Goal: Information Seeking & Learning: Learn about a topic

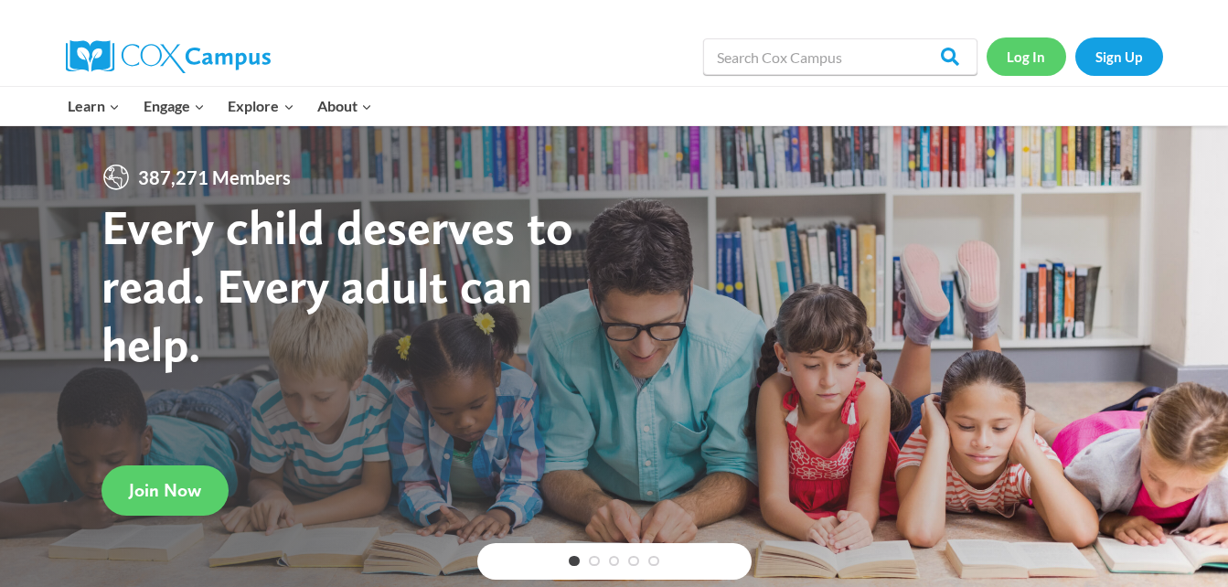
click at [1027, 51] on link "Log In" at bounding box center [1027, 55] width 80 height 37
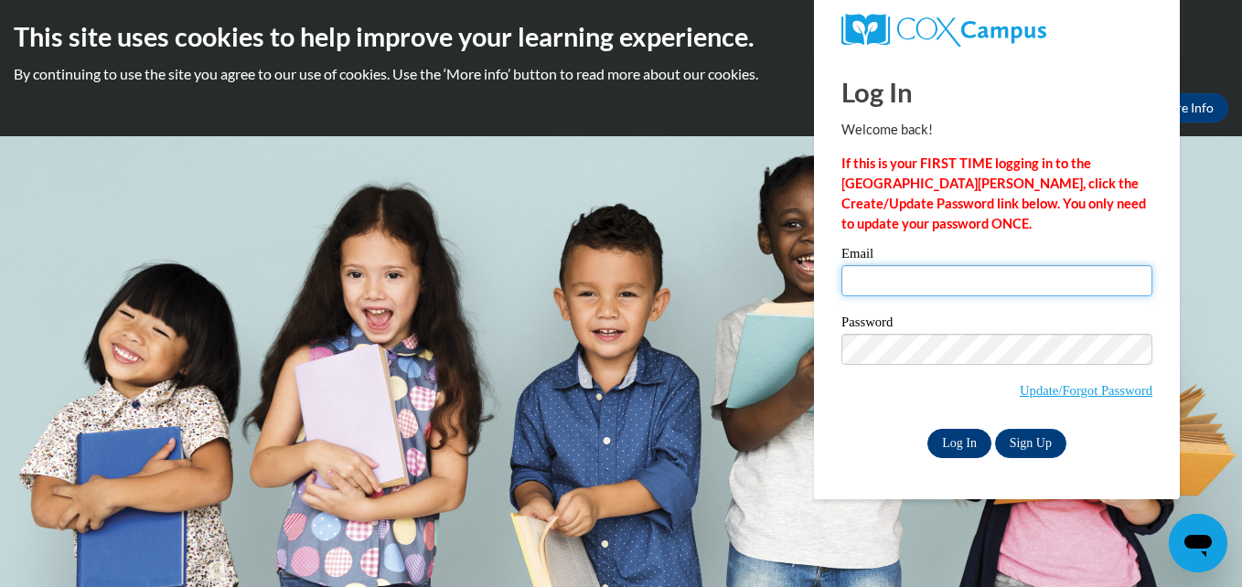
type input "skyphillips2@gmail.com"
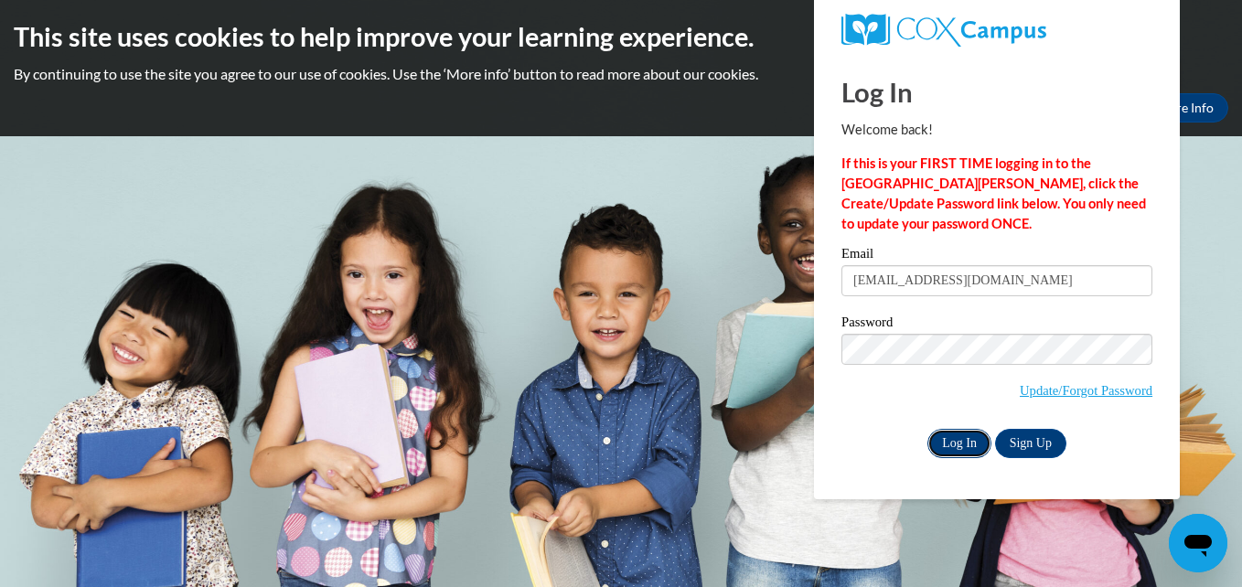
click at [952, 436] on input "Log In" at bounding box center [959, 443] width 64 height 29
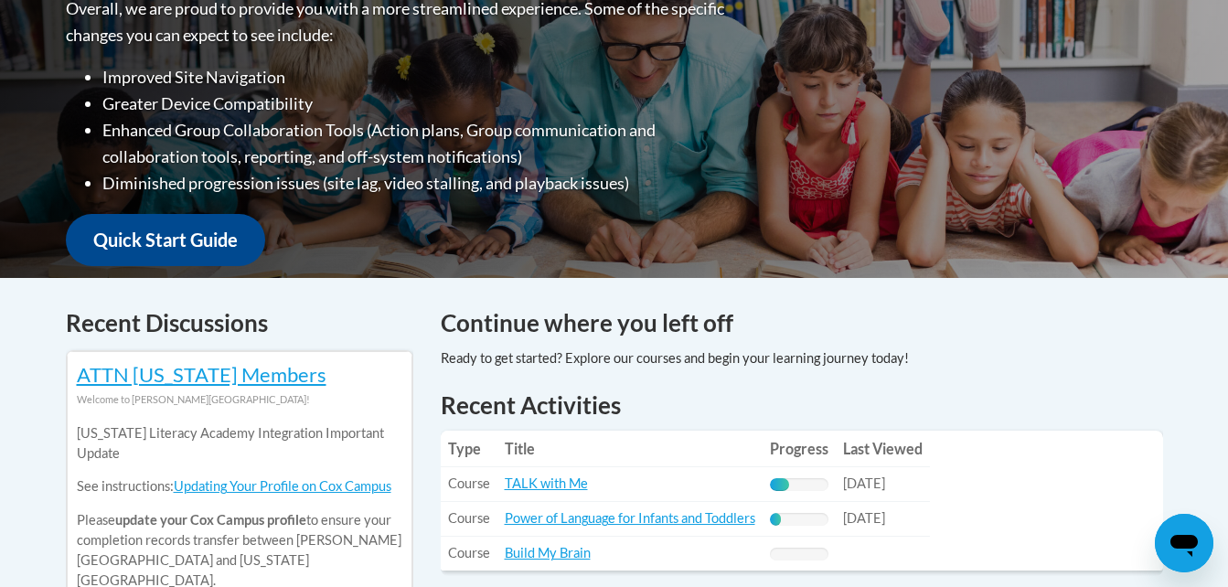
scroll to position [670, 0]
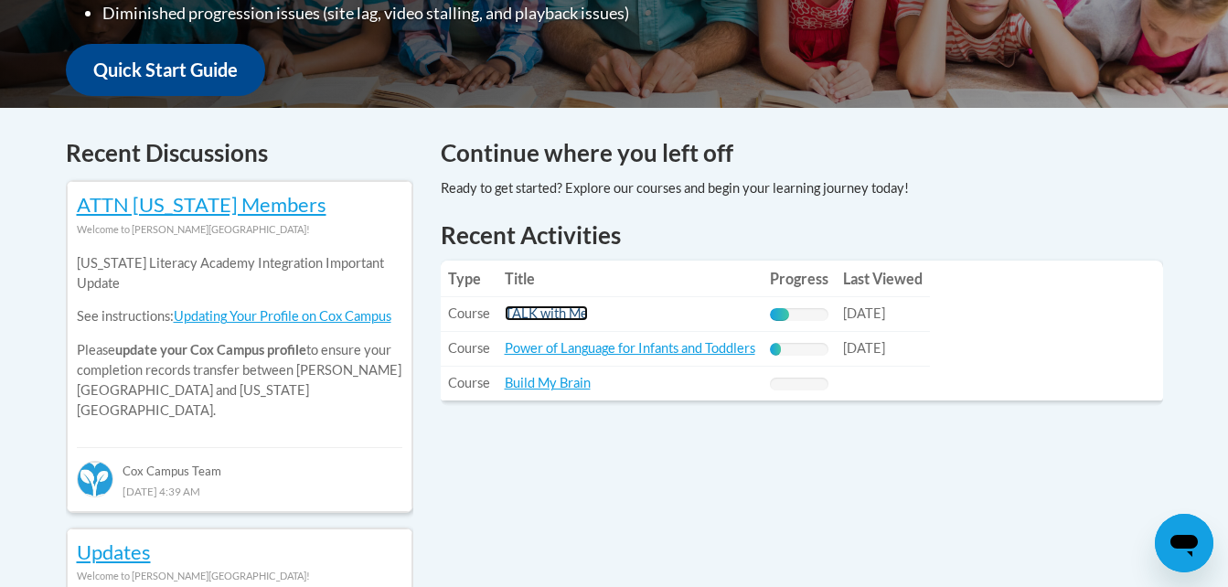
click at [569, 316] on link "TALK with Me" at bounding box center [546, 313] width 83 height 16
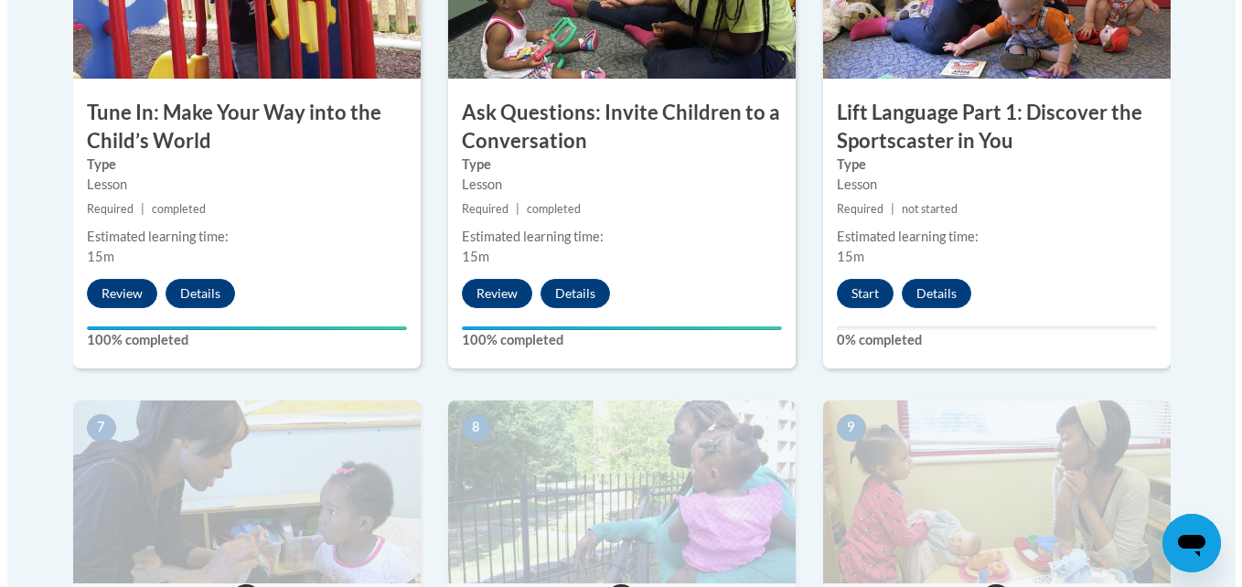
scroll to position [1353, 0]
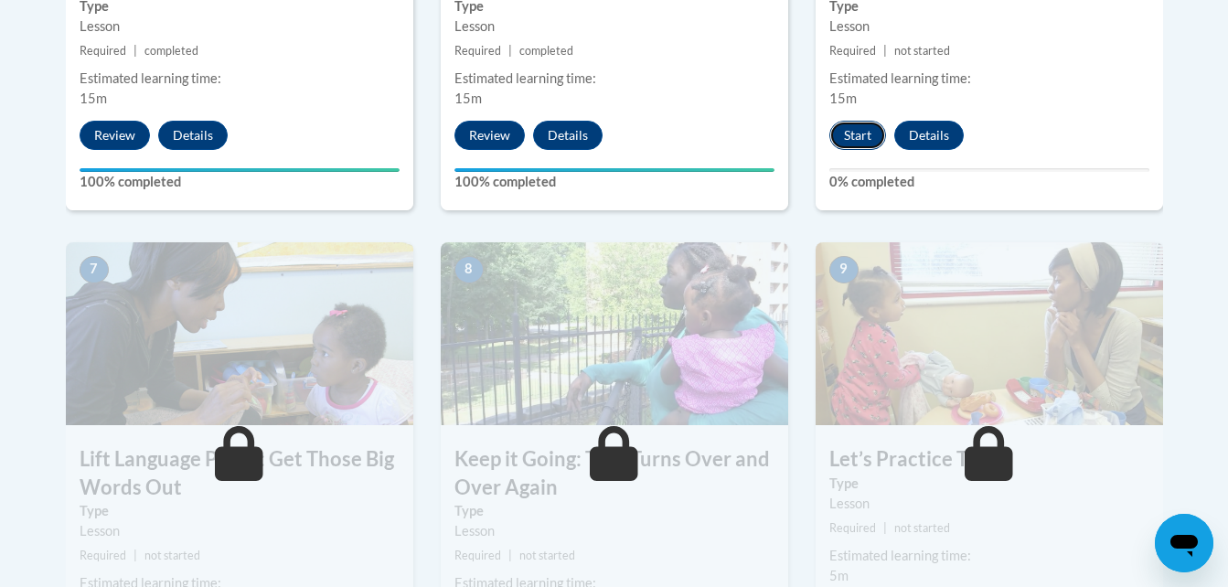
click at [843, 135] on button "Start" at bounding box center [857, 135] width 57 height 29
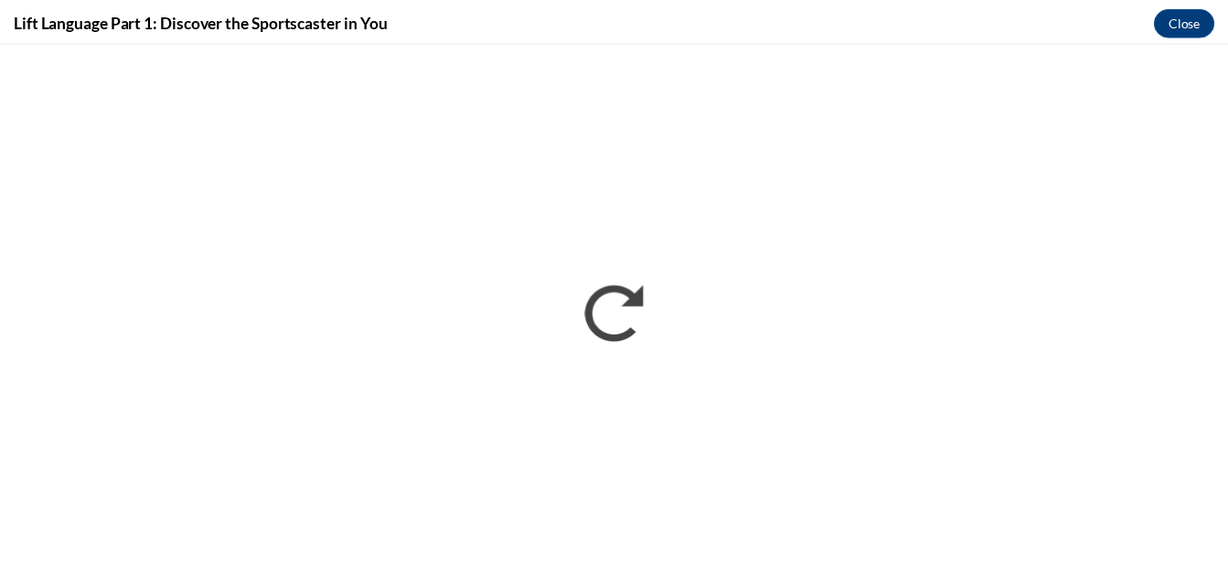
scroll to position [0, 0]
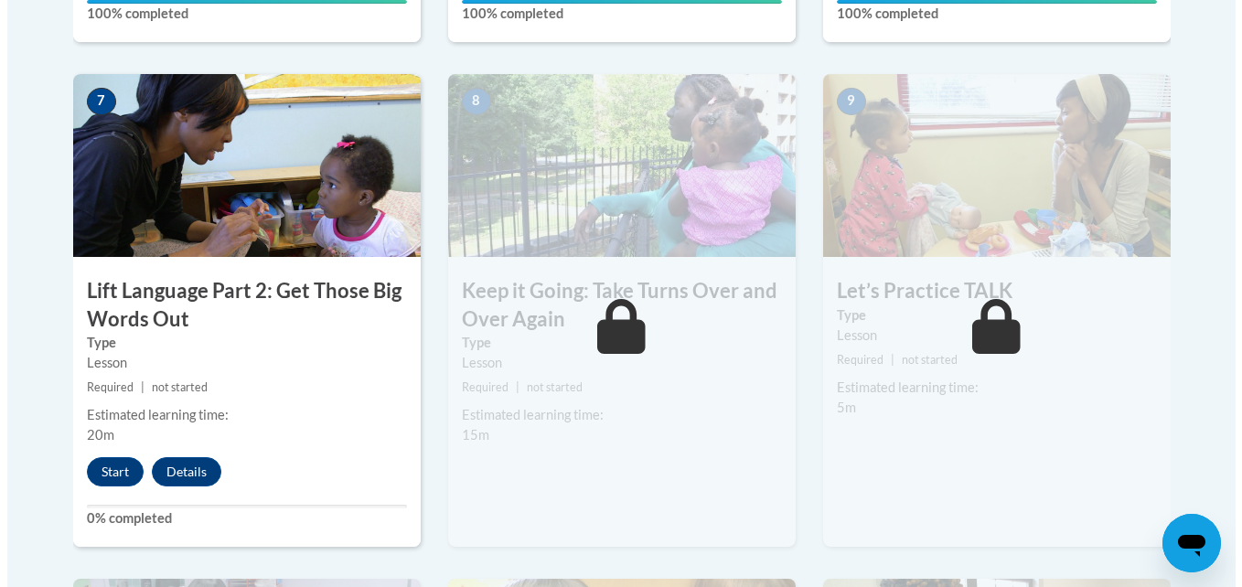
scroll to position [1524, 0]
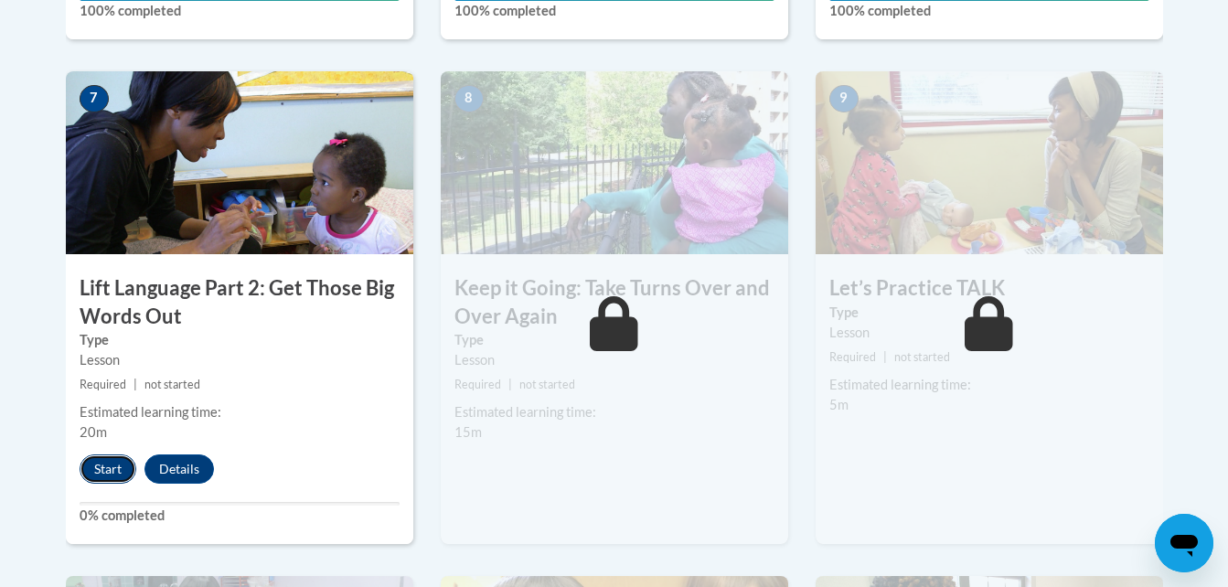
click at [115, 464] on button "Start" at bounding box center [108, 468] width 57 height 29
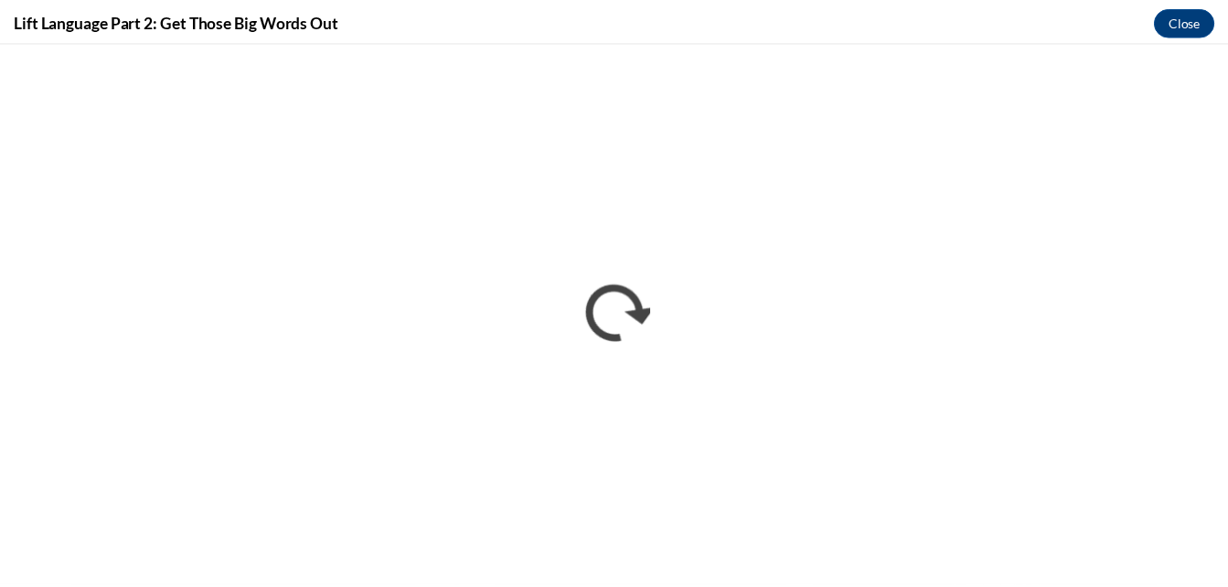
scroll to position [0, 0]
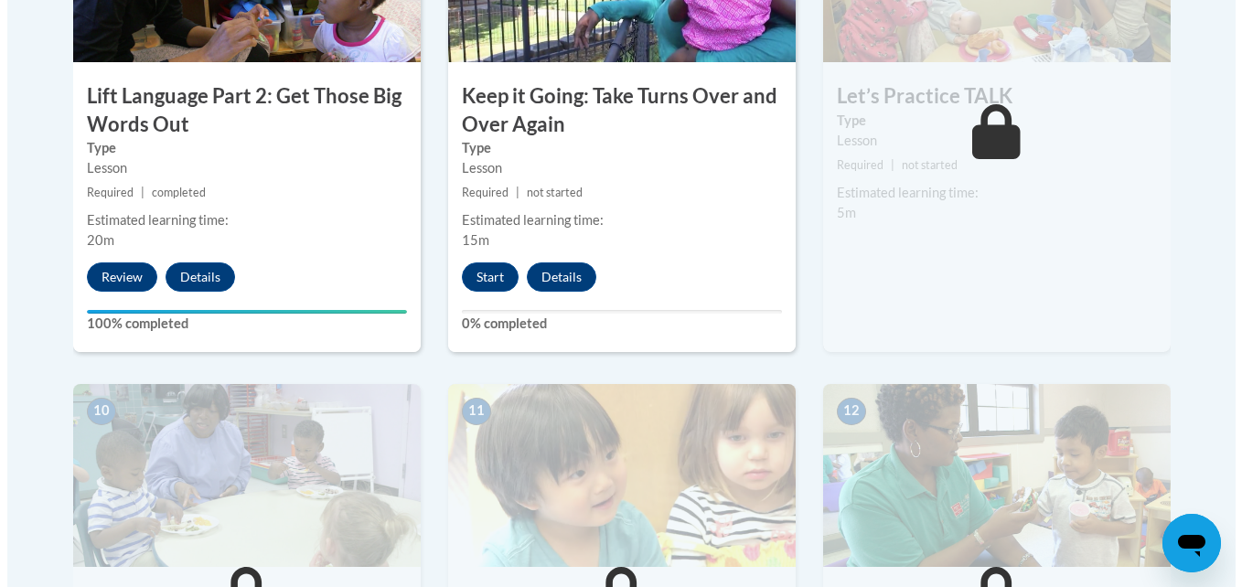
scroll to position [1700, 0]
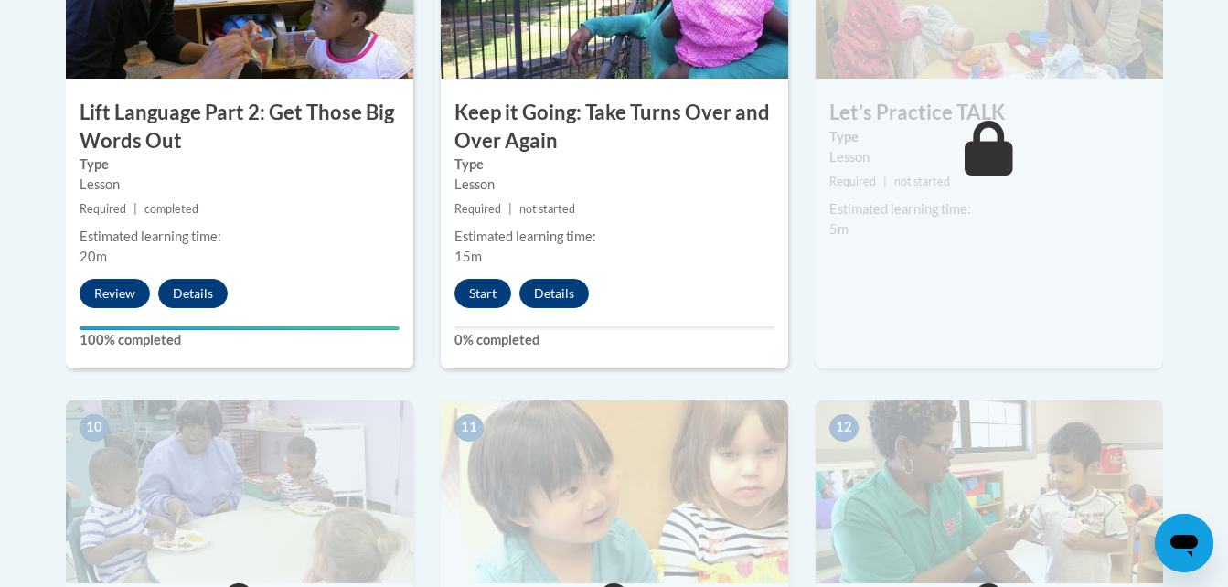
click at [1025, 233] on div "Estimated learning time: 5m" at bounding box center [989, 219] width 347 height 40
click at [484, 291] on button "Start" at bounding box center [482, 293] width 57 height 29
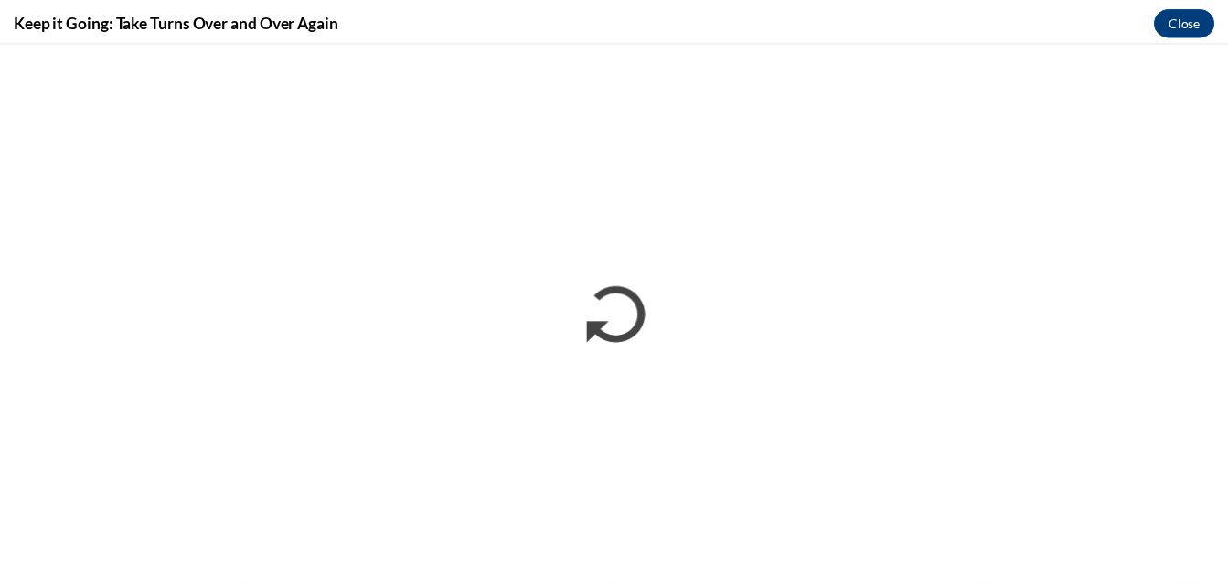
scroll to position [0, 0]
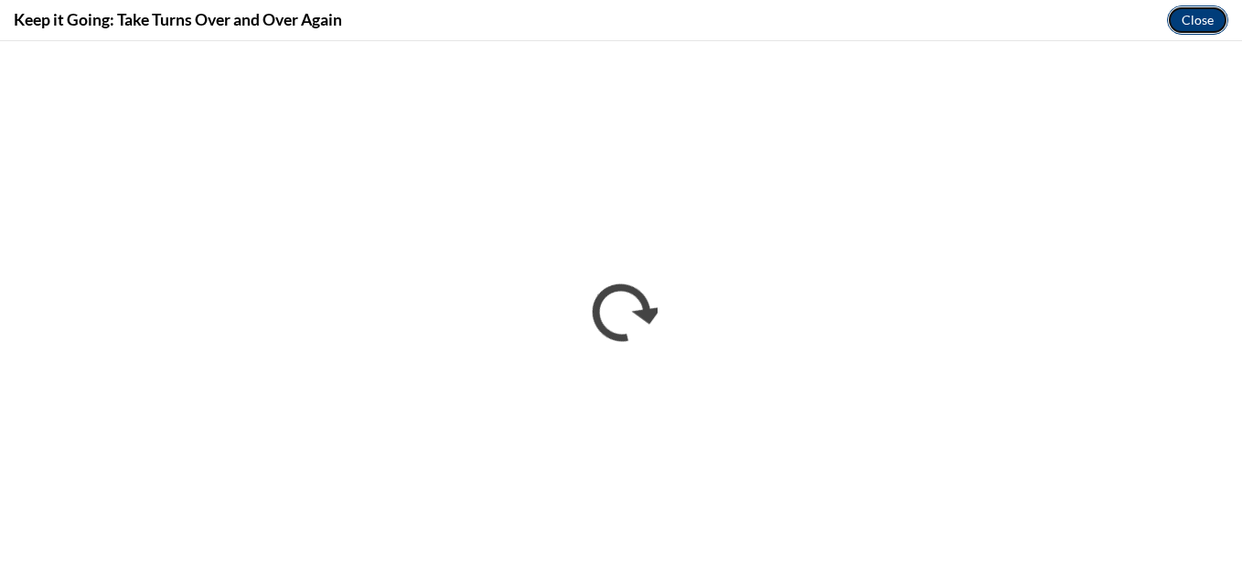
click at [1211, 20] on button "Close" at bounding box center [1197, 19] width 61 height 29
